Goal: Information Seeking & Learning: Find specific fact

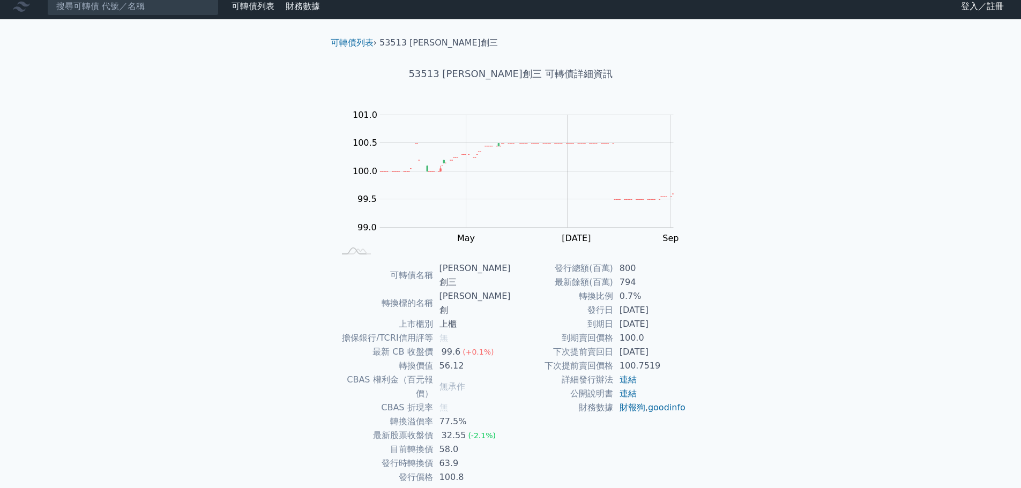
scroll to position [8, 0]
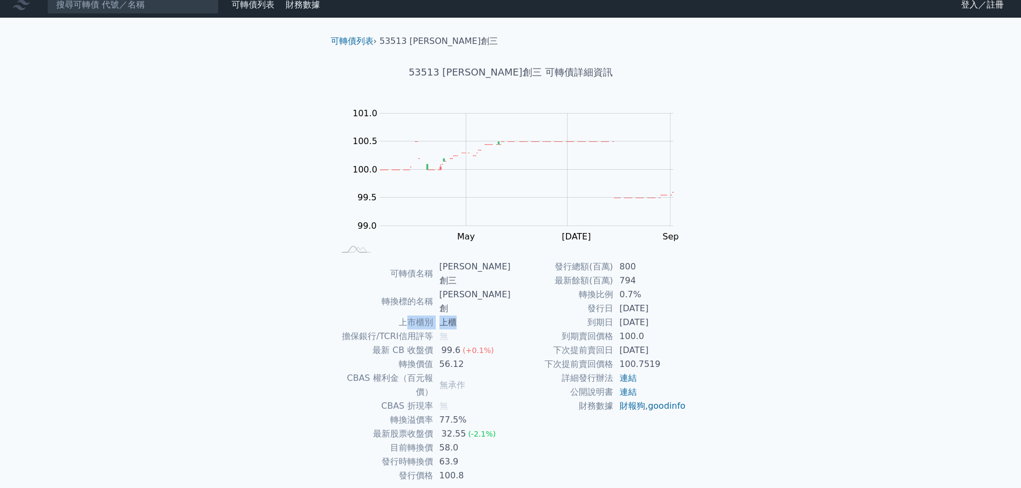
drag, startPoint x: 415, startPoint y: 289, endPoint x: 469, endPoint y: 295, distance: 54.4
click at [469, 316] on tr "上市櫃別 上櫃" at bounding box center [423, 323] width 176 height 14
click at [523, 331] on td "到期賣回價格" at bounding box center [562, 337] width 102 height 14
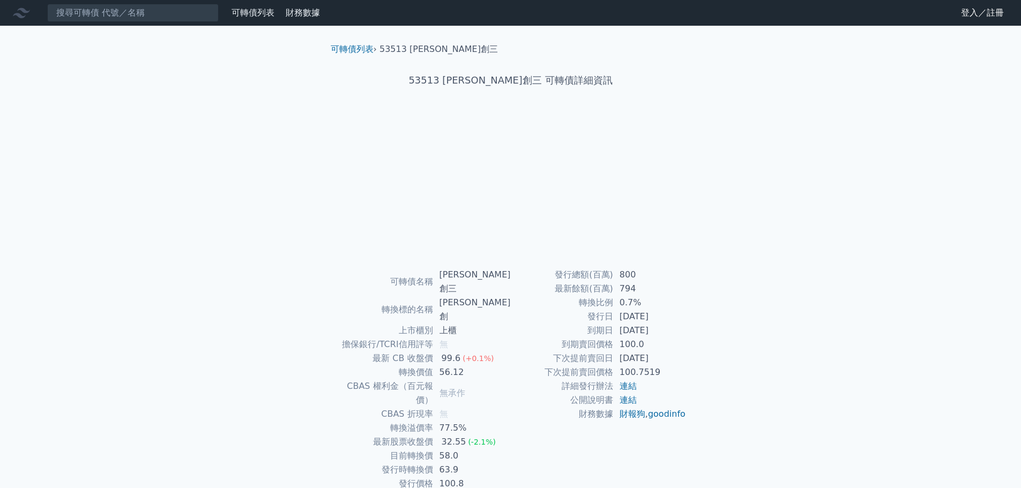
scroll to position [8, 0]
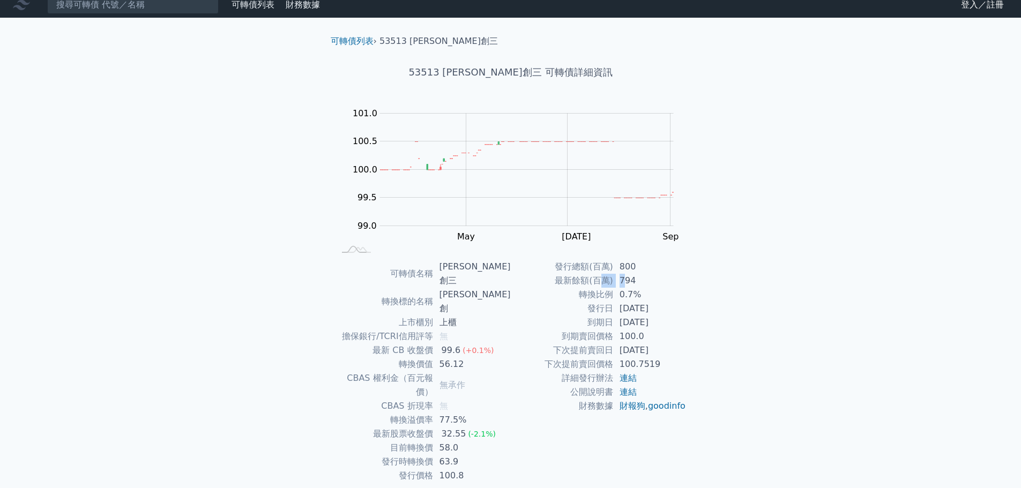
drag, startPoint x: 605, startPoint y: 275, endPoint x: 637, endPoint y: 288, distance: 35.3
click at [631, 281] on tr "最新餘額(百萬) 794" at bounding box center [599, 281] width 176 height 14
click at [606, 364] on td "下次提前賣回價格" at bounding box center [562, 364] width 102 height 14
